Goal: Consume media (video, audio)

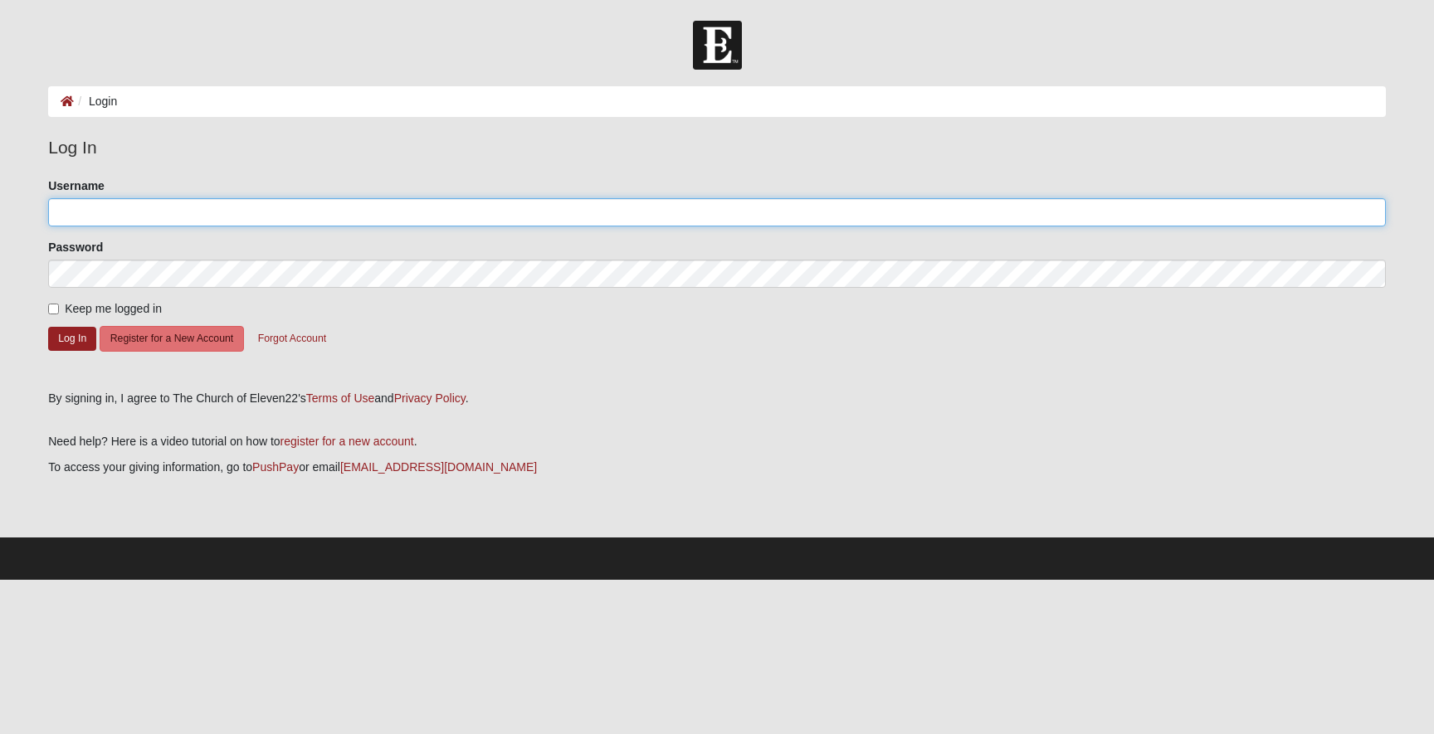
type input "dallas"
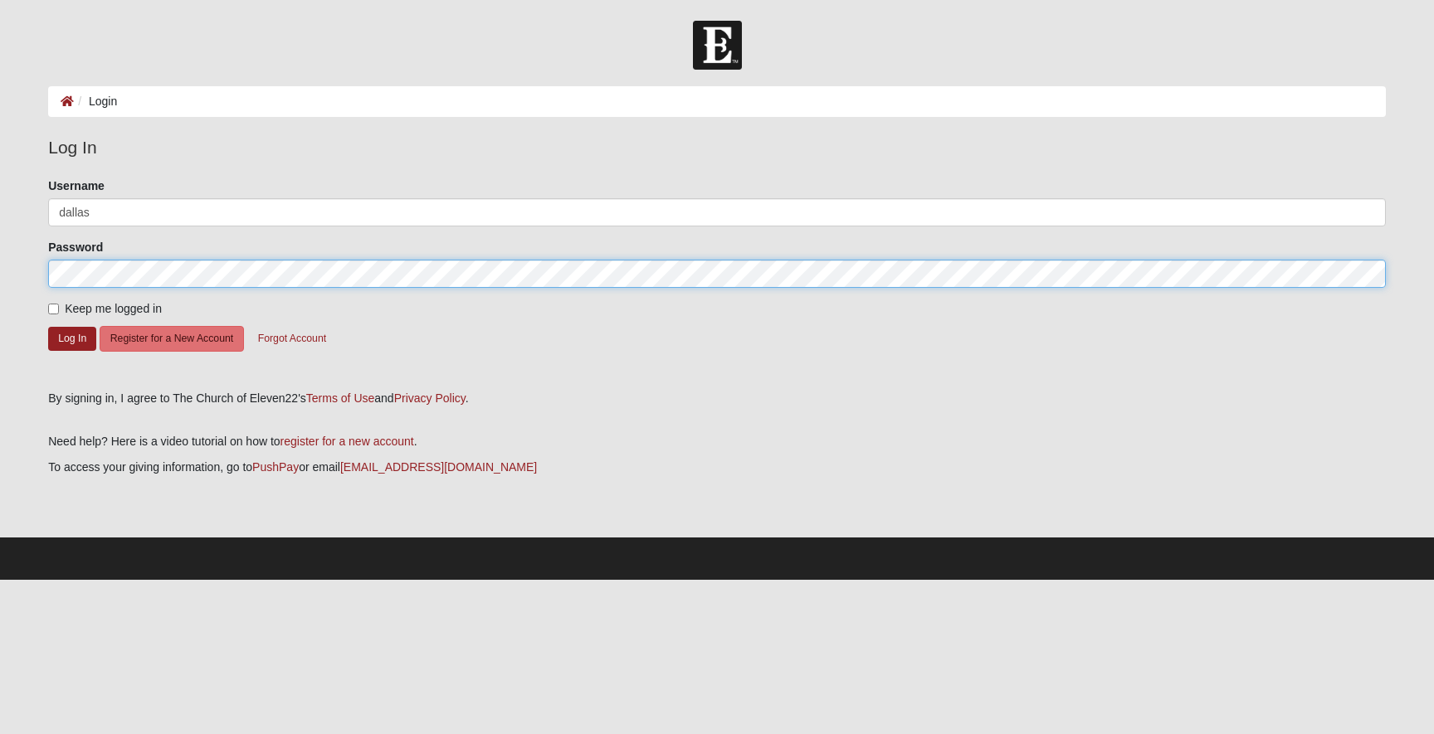
click at [72, 338] on button "Log In" at bounding box center [72, 339] width 48 height 24
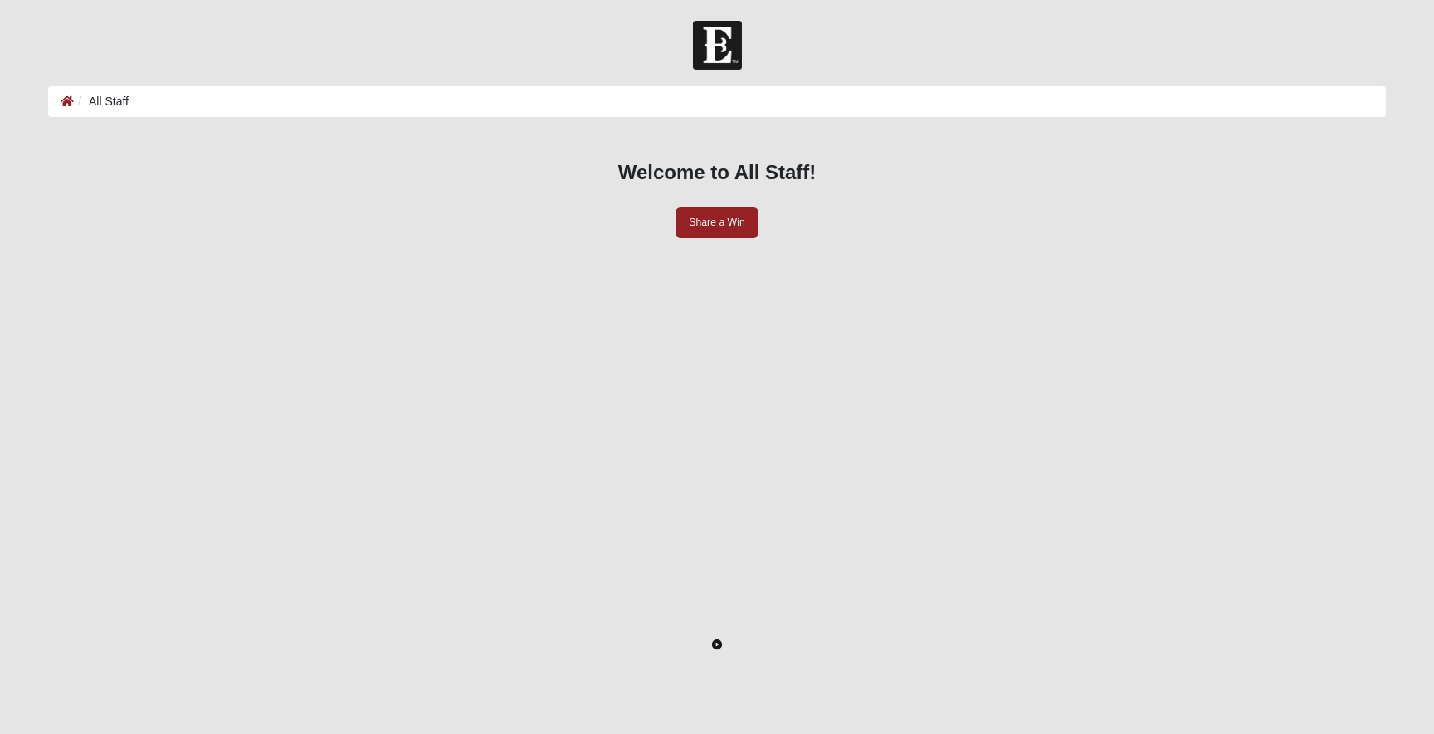
click at [712, 650] on icon "Toggle Play Pause" at bounding box center [717, 645] width 10 height 10
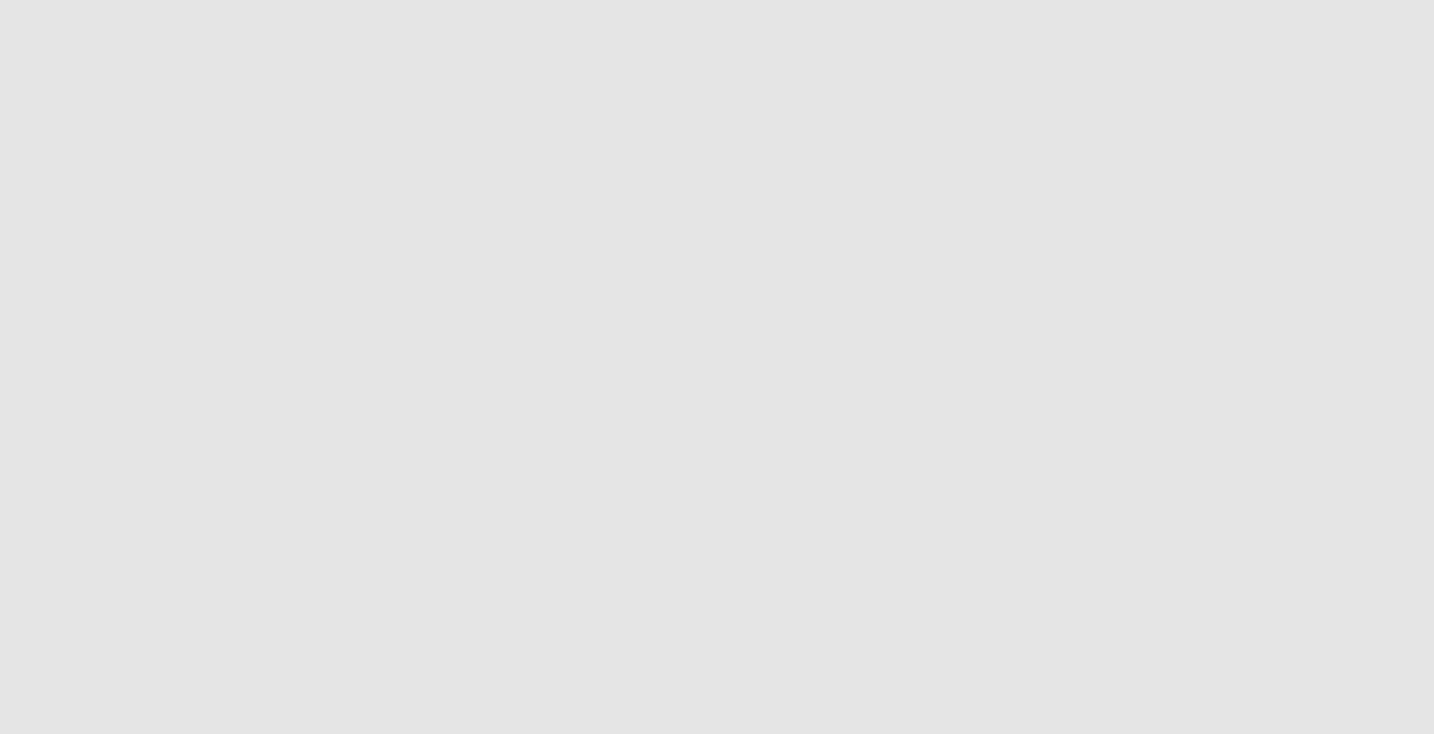
scroll to position [336, 0]
click at [1357, 716] on icon "Enter Fullscreen" at bounding box center [1363, 722] width 12 height 12
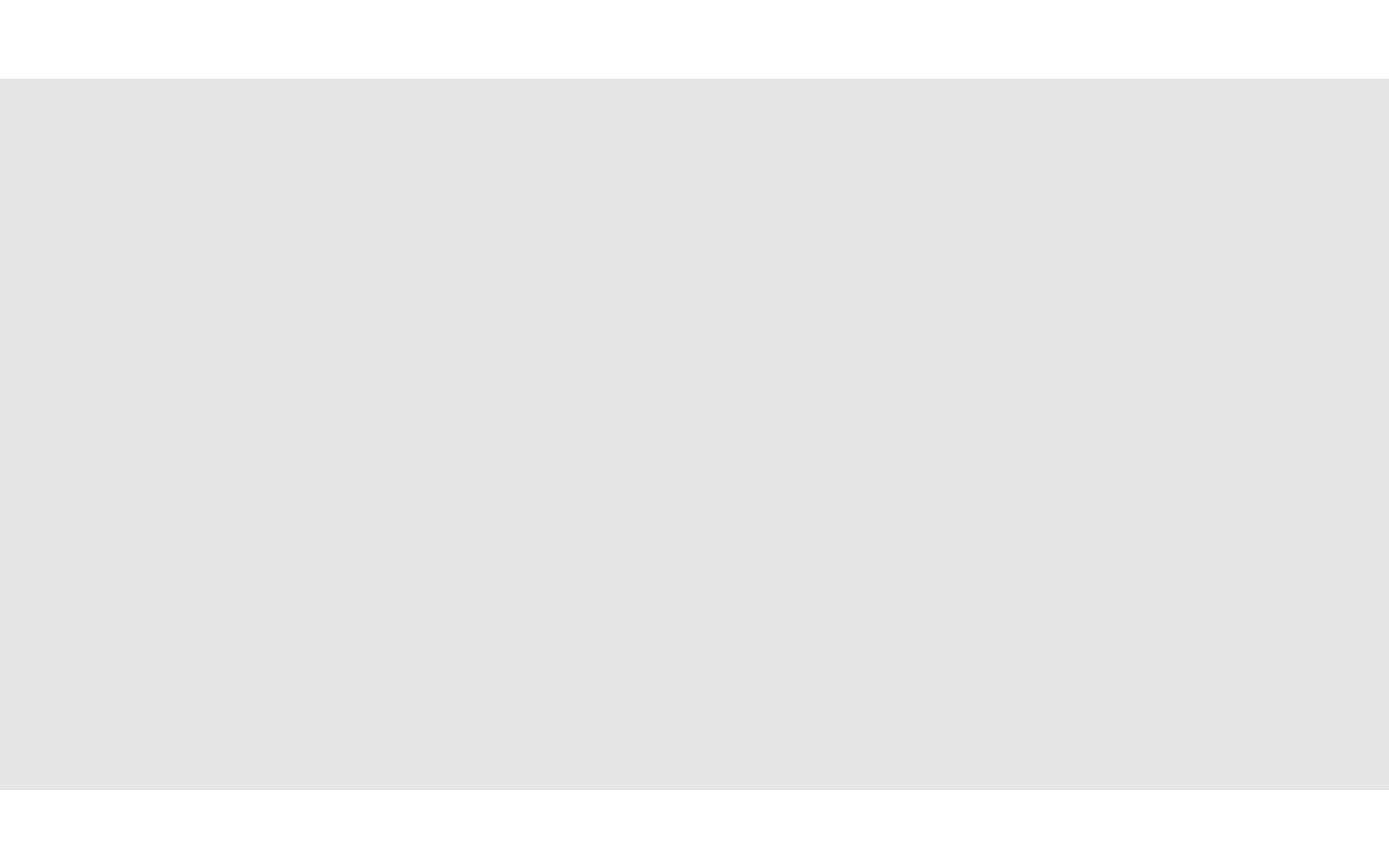
scroll to position [0, 0]
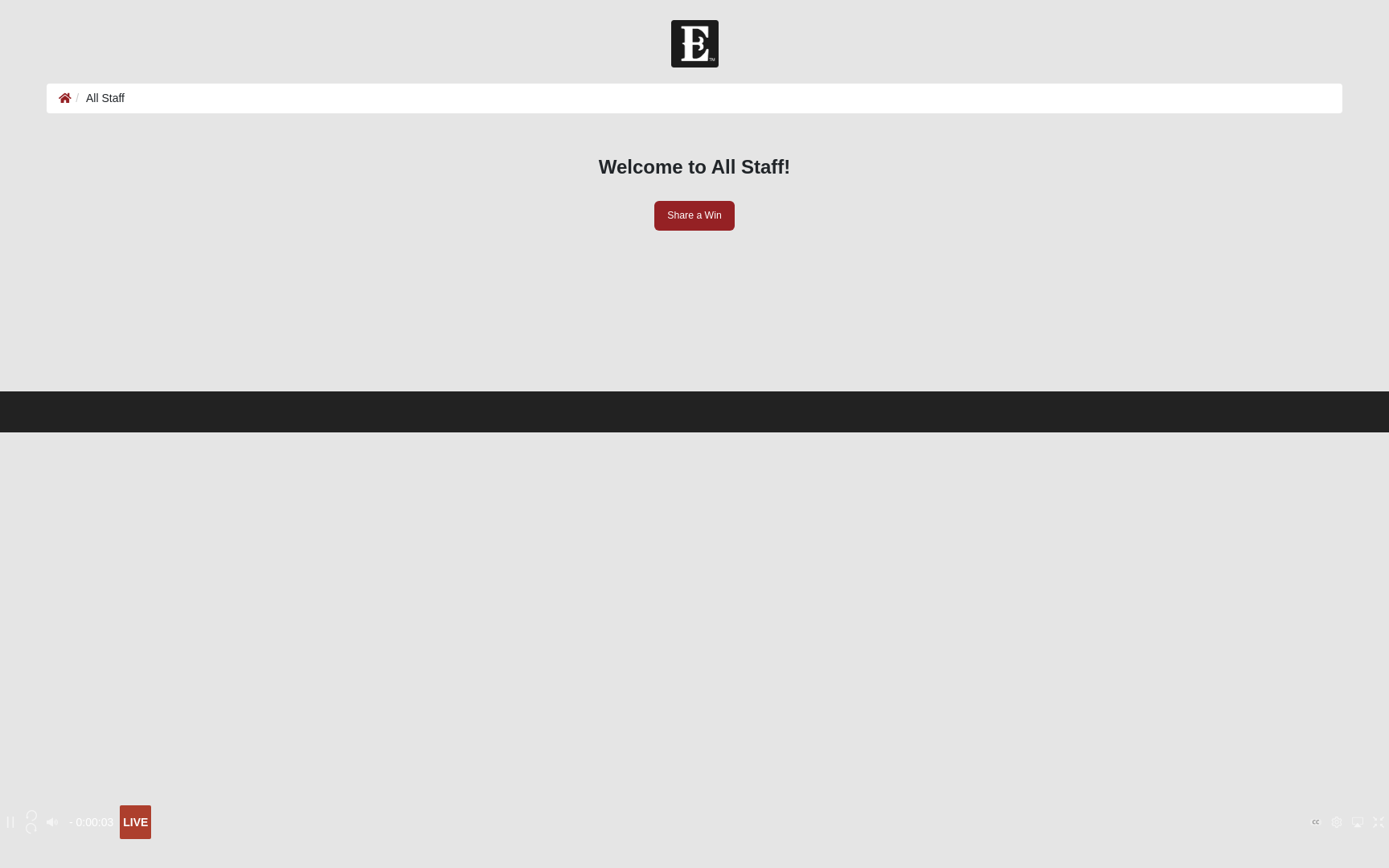
click at [1332, 710] on icon "Options Menu" at bounding box center [1337, 822] width 11 height 12
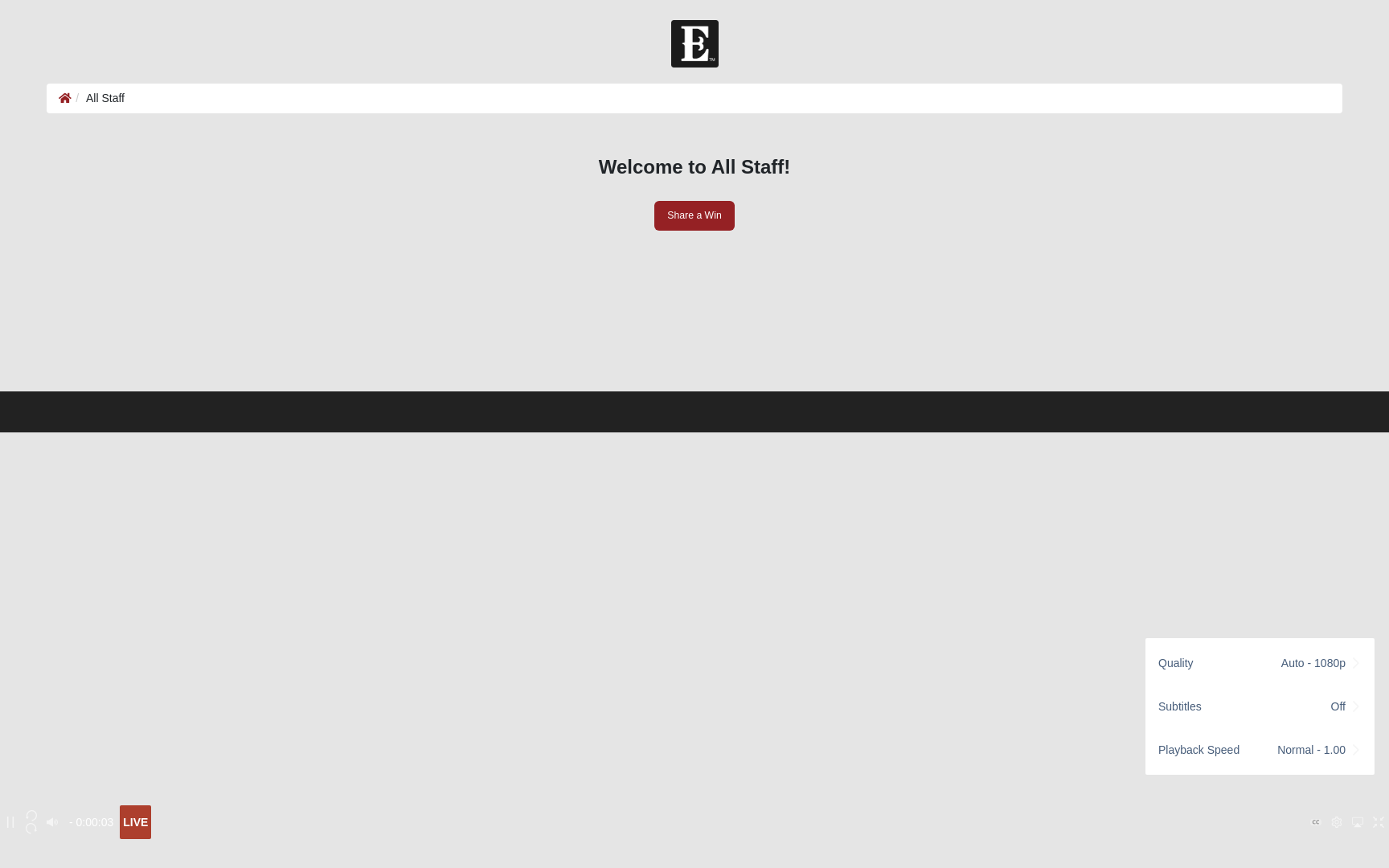
click at [1332, 710] on icon "Options Menu" at bounding box center [1337, 822] width 11 height 12
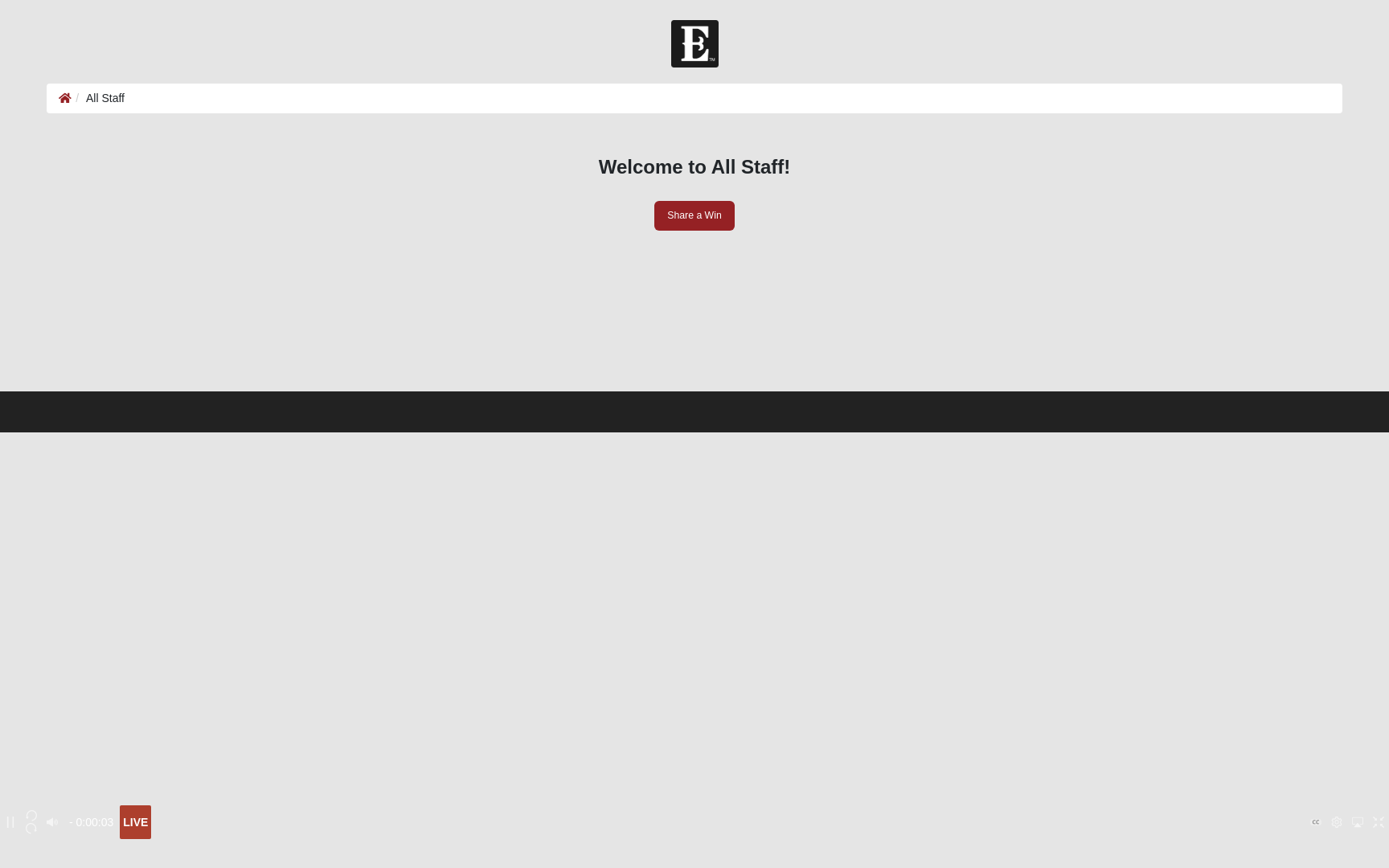
click at [1331, 710] on icon "Options Menu" at bounding box center [1337, 822] width 12 height 12
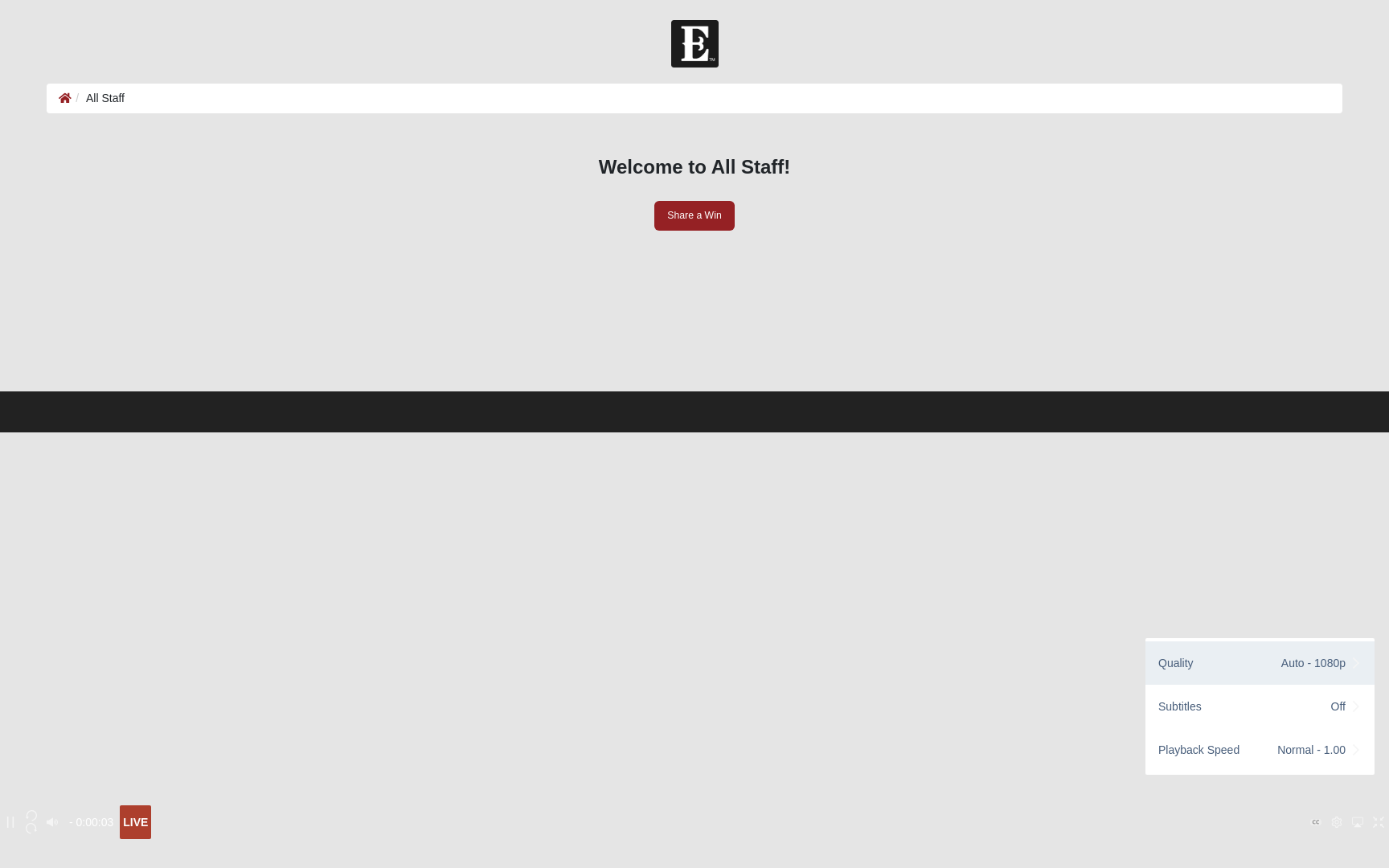
click at [1307, 664] on div "Auto - 1080p" at bounding box center [1321, 663] width 80 height 17
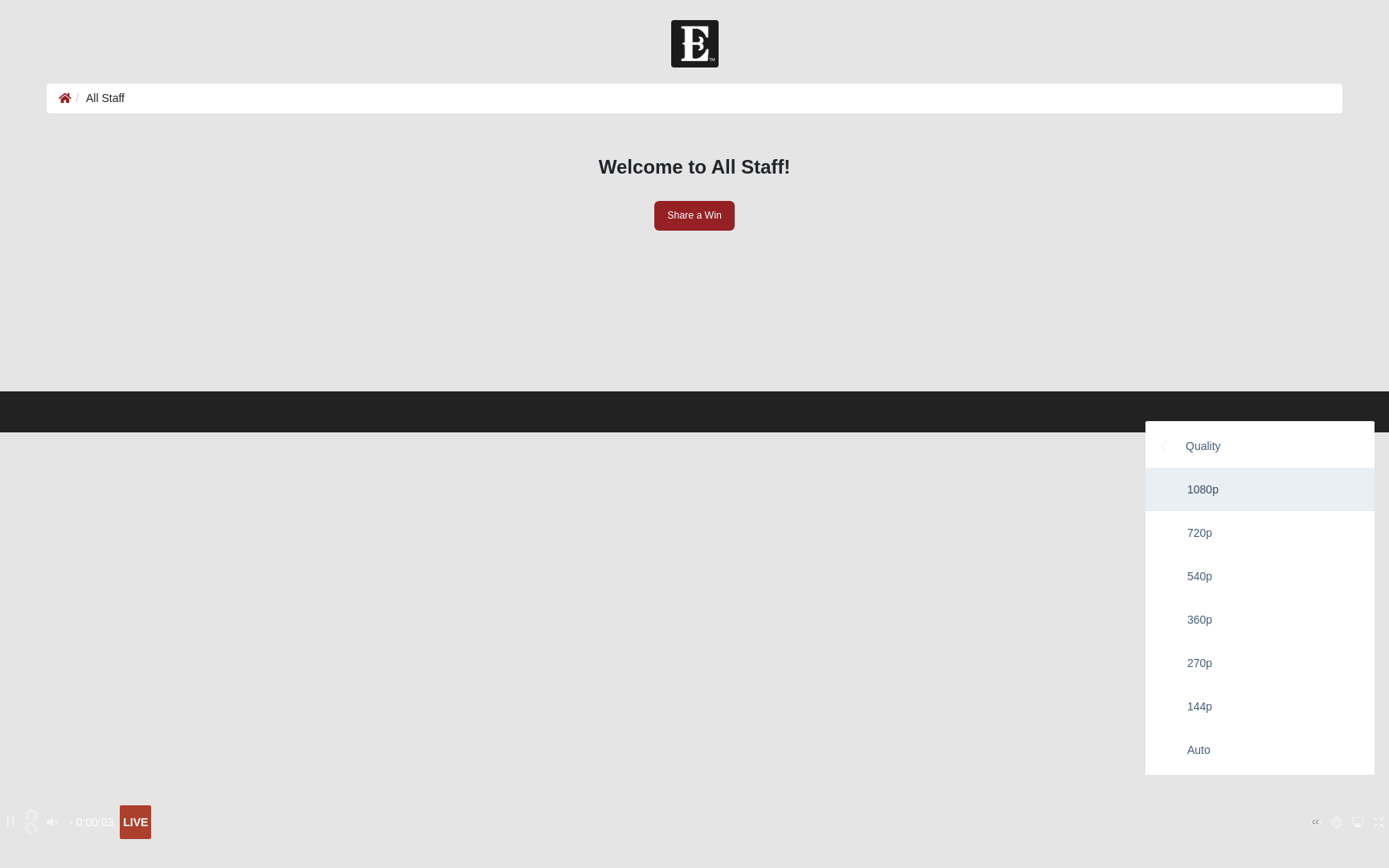
click at [1032, 710] on div "- 0:00:03 - 0:00:03 LIVE Quality 1080p 720p 540p 360p 270p 144p Auto" at bounding box center [694, 822] width 1389 height 34
